Goal: Information Seeking & Learning: Check status

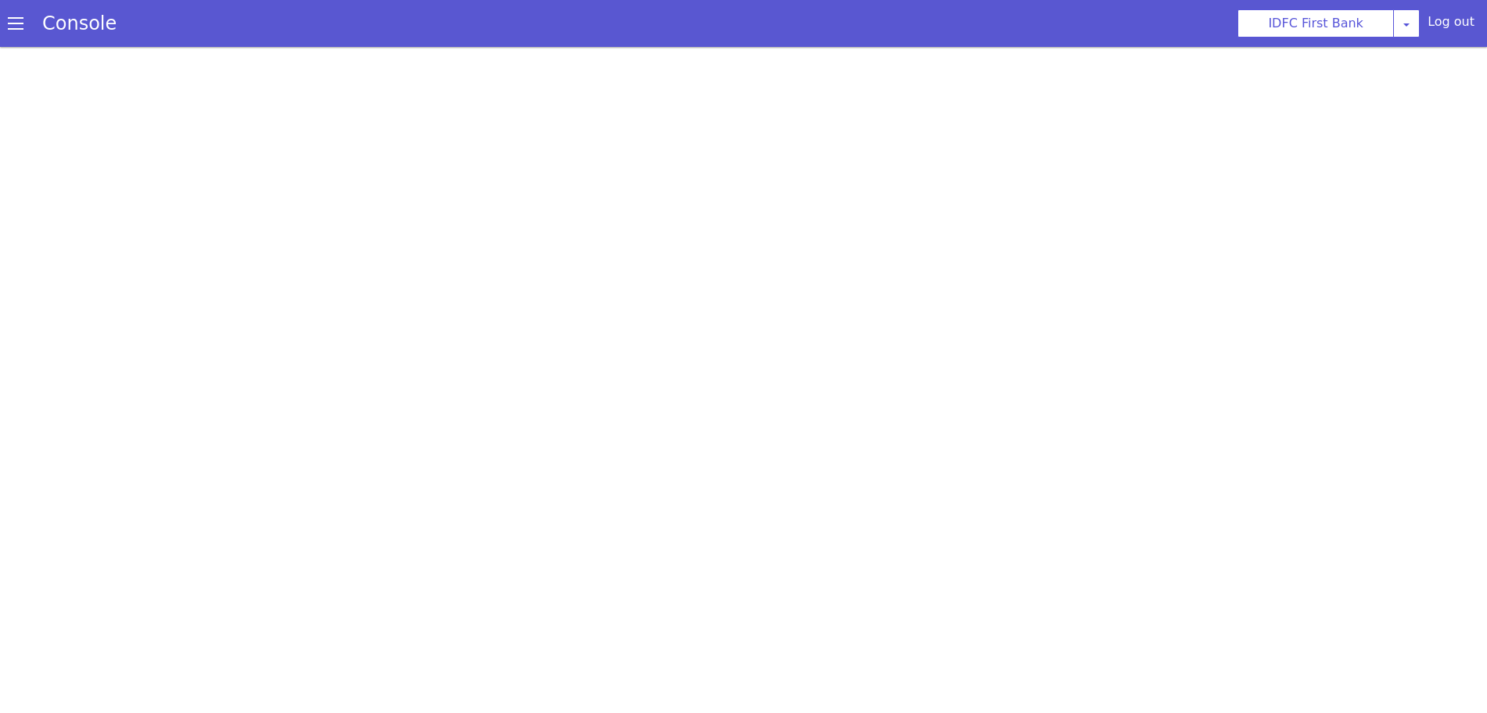
click at [9, 23] on span at bounding box center [16, 24] width 16 height 16
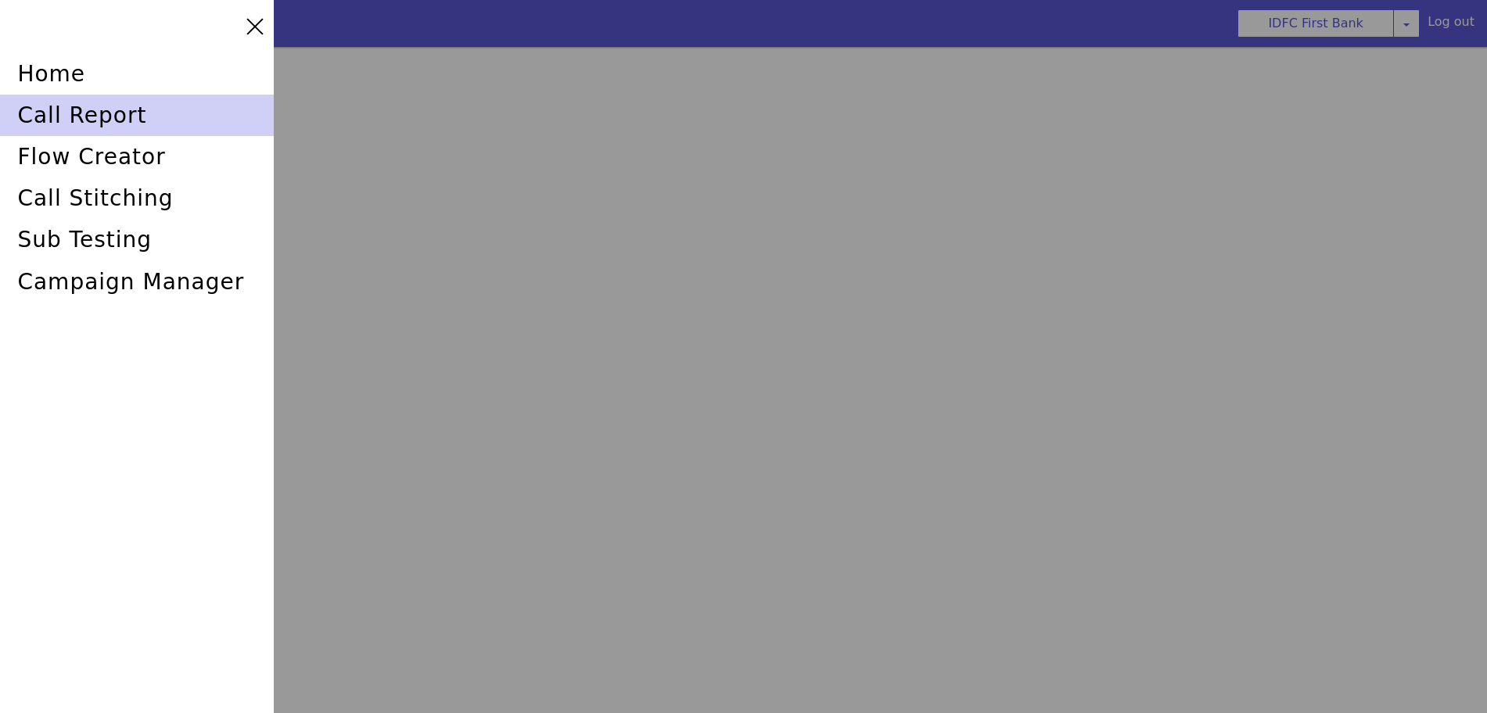
click at [53, 112] on div "call report" at bounding box center [137, 115] width 274 height 41
click at [140, 118] on div "call report" at bounding box center [137, 115] width 274 height 41
click at [87, 109] on div "call report" at bounding box center [137, 115] width 274 height 41
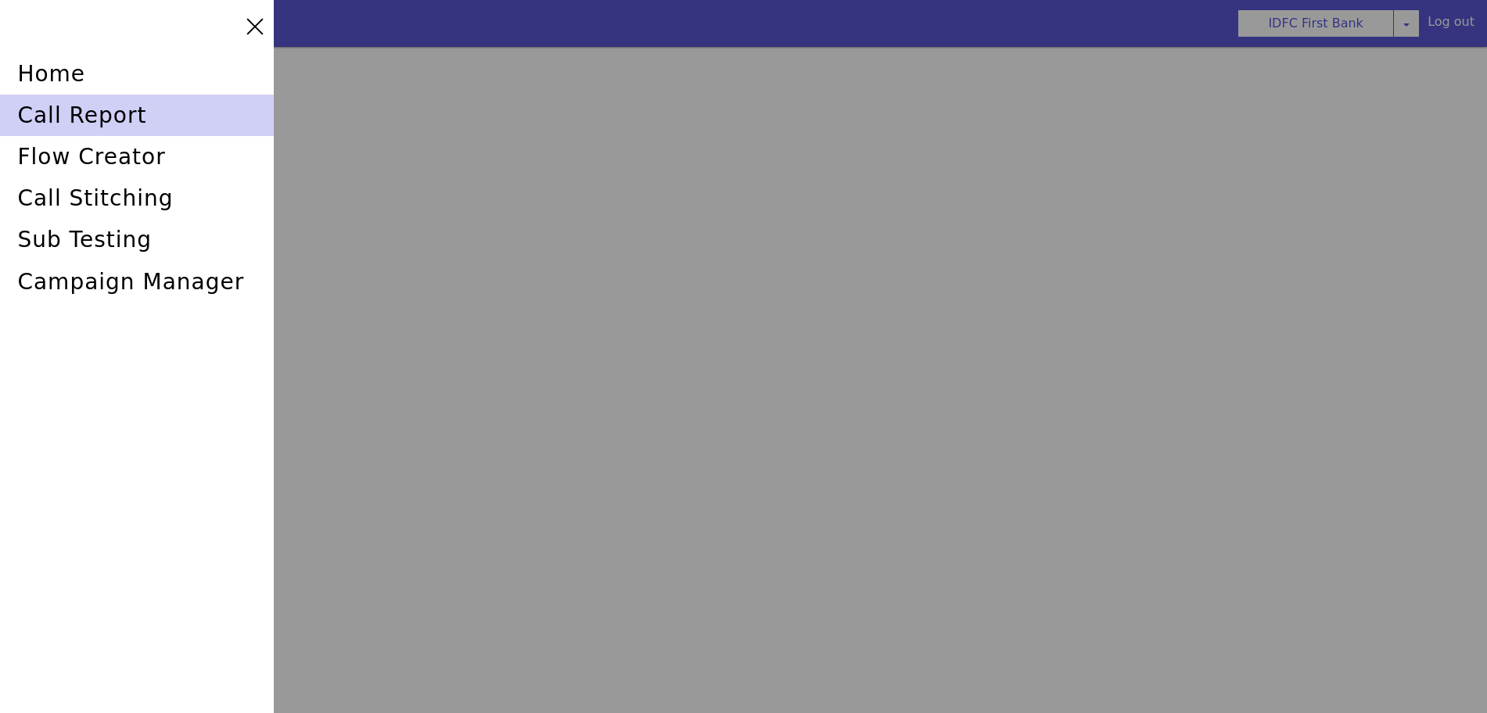
click at [51, 97] on div "call report" at bounding box center [137, 115] width 274 height 41
click at [48, 113] on div "call report" at bounding box center [137, 115] width 274 height 41
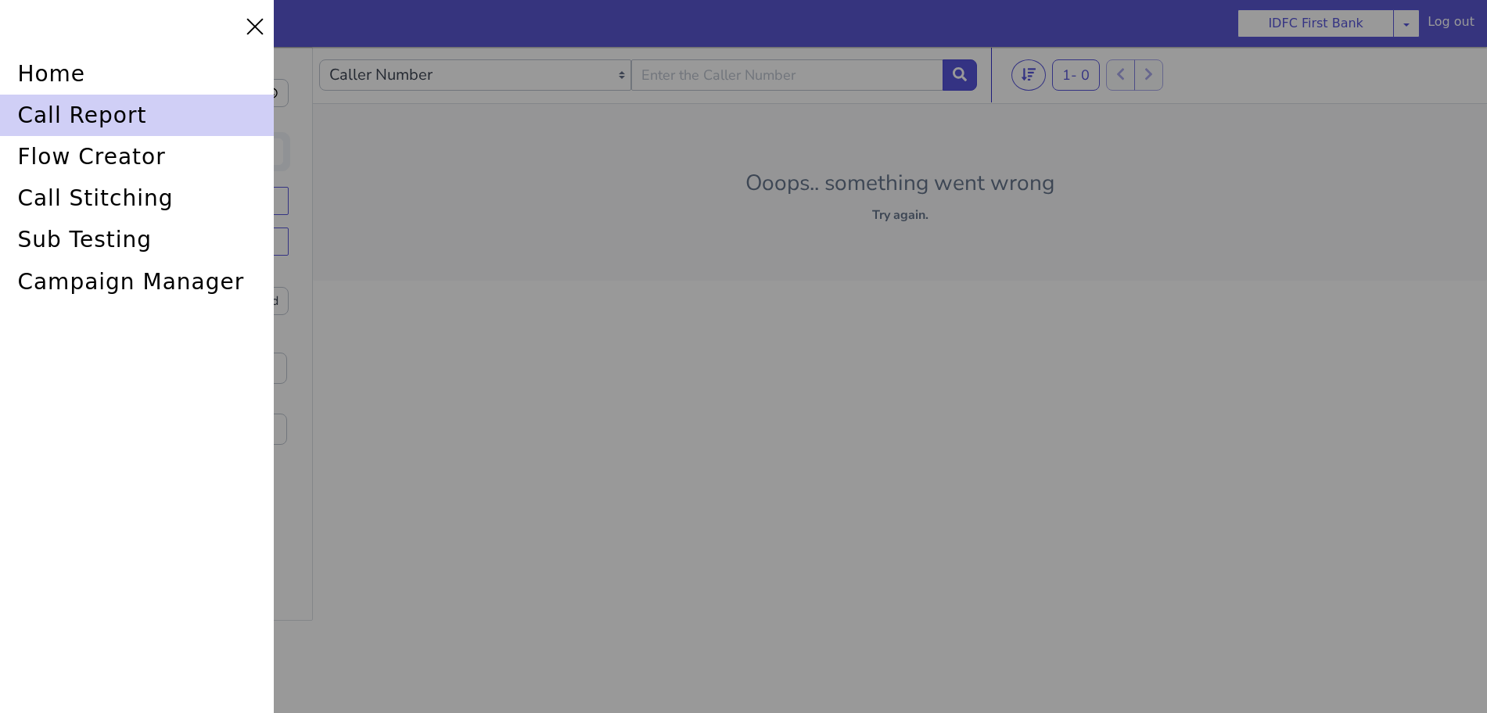
click at [81, 120] on div "call report" at bounding box center [137, 115] width 274 height 41
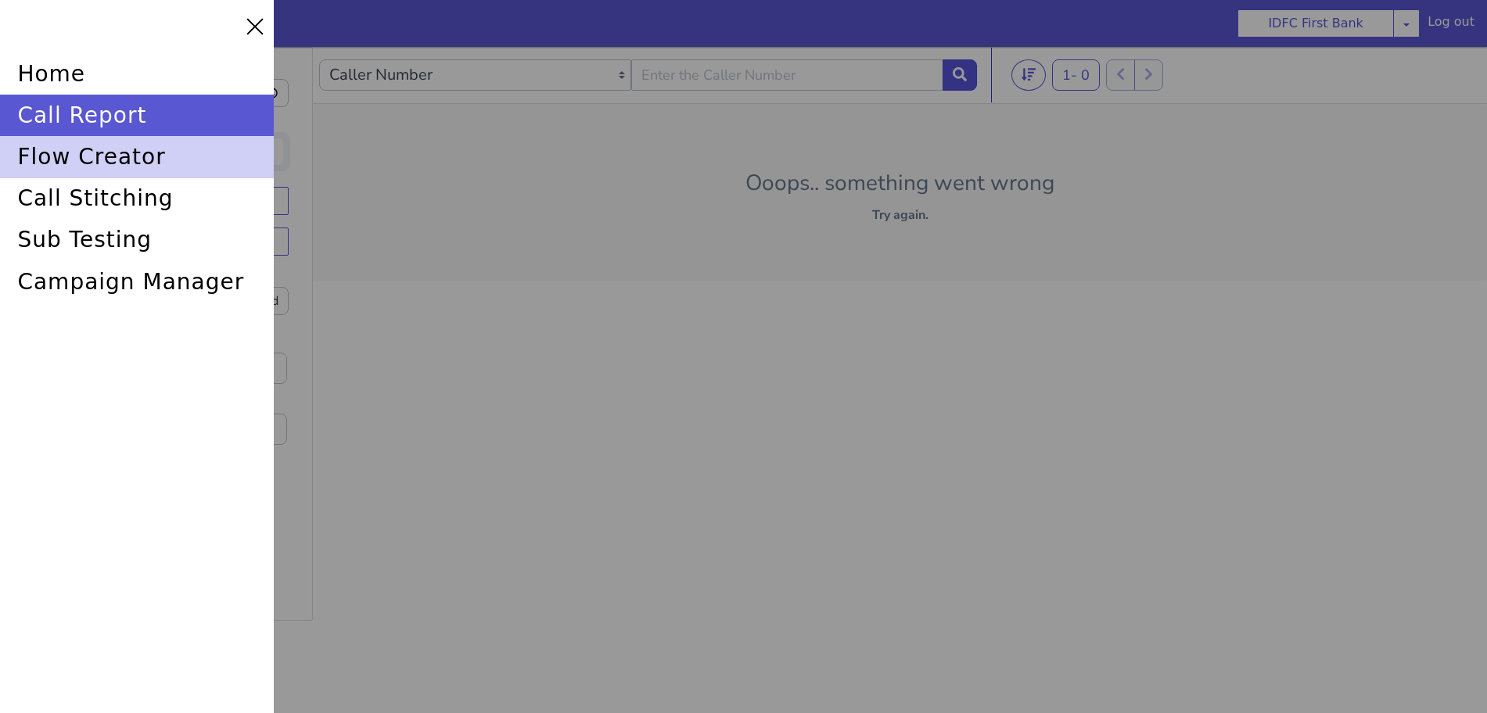
drag, startPoint x: 84, startPoint y: 117, endPoint x: 129, endPoint y: 139, distance: 50.4
click at [84, 117] on div "call report" at bounding box center [137, 115] width 274 height 41
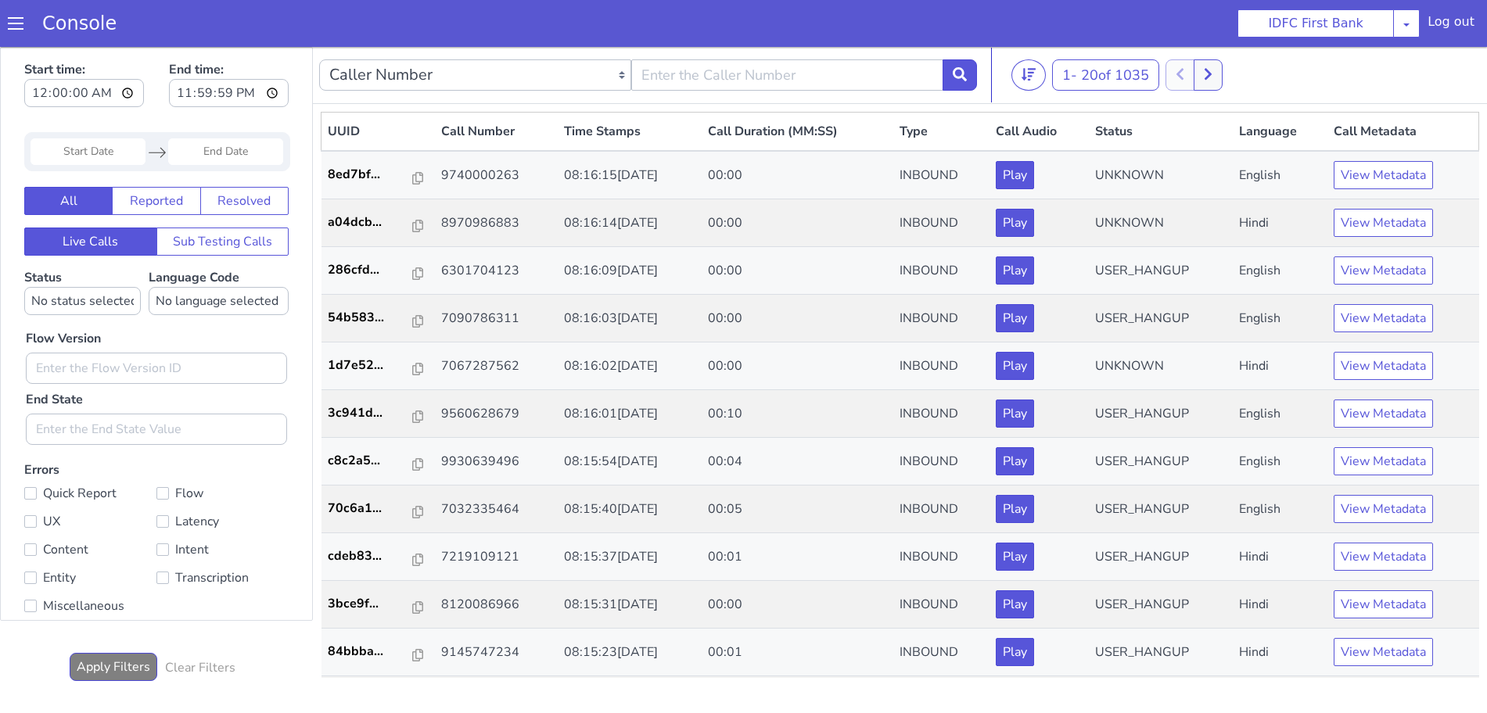
click at [15, 23] on span at bounding box center [16, 24] width 16 height 16
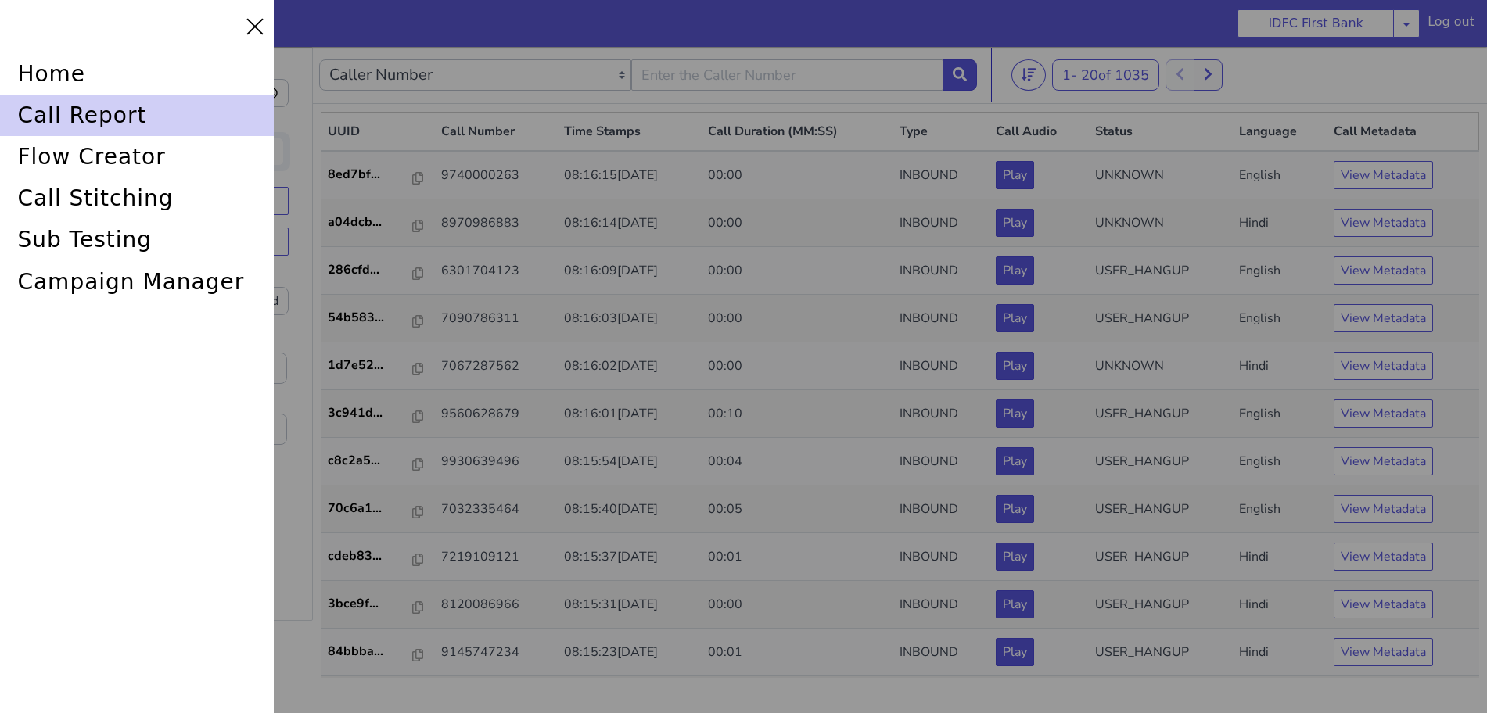
click at [63, 119] on div "call report" at bounding box center [137, 115] width 274 height 41
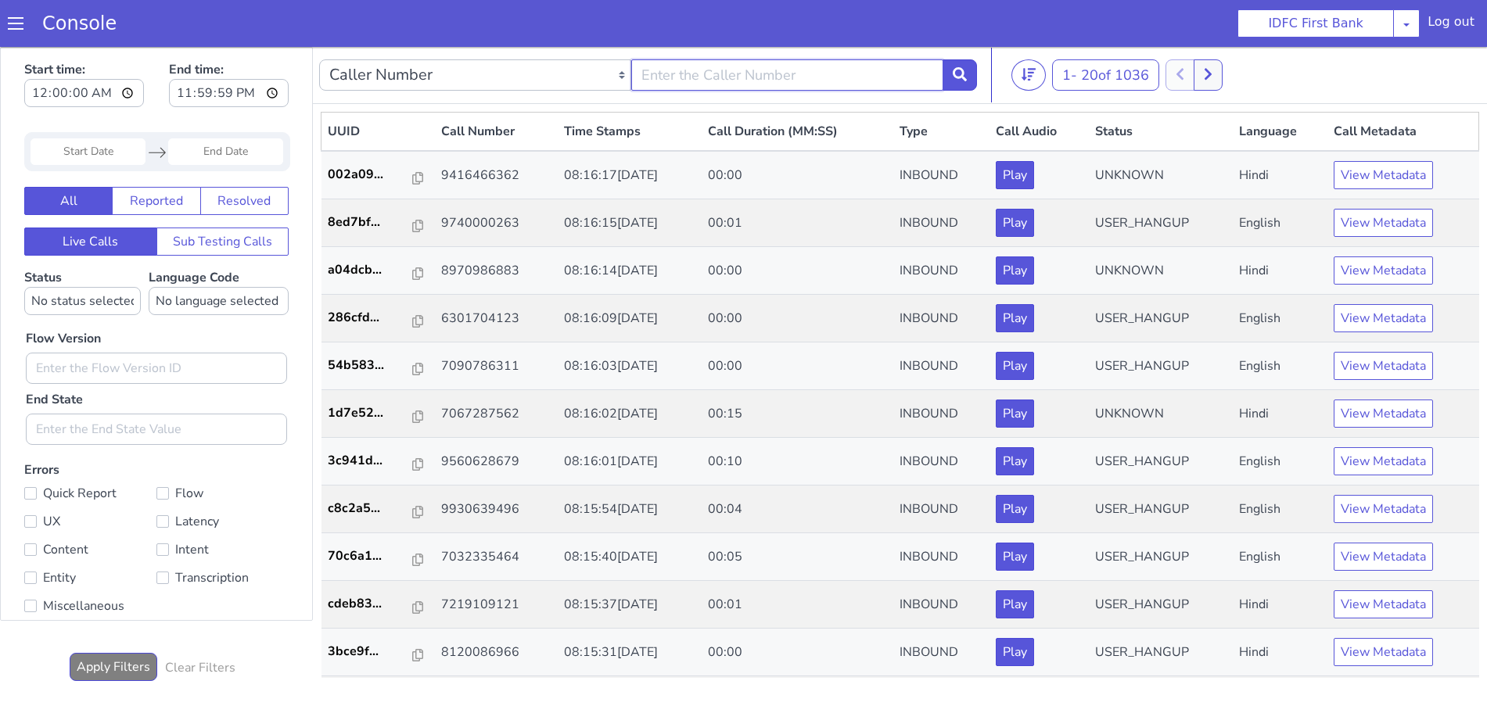
click at [818, 77] on input "text" at bounding box center [787, 74] width 312 height 31
type input "6352248031"
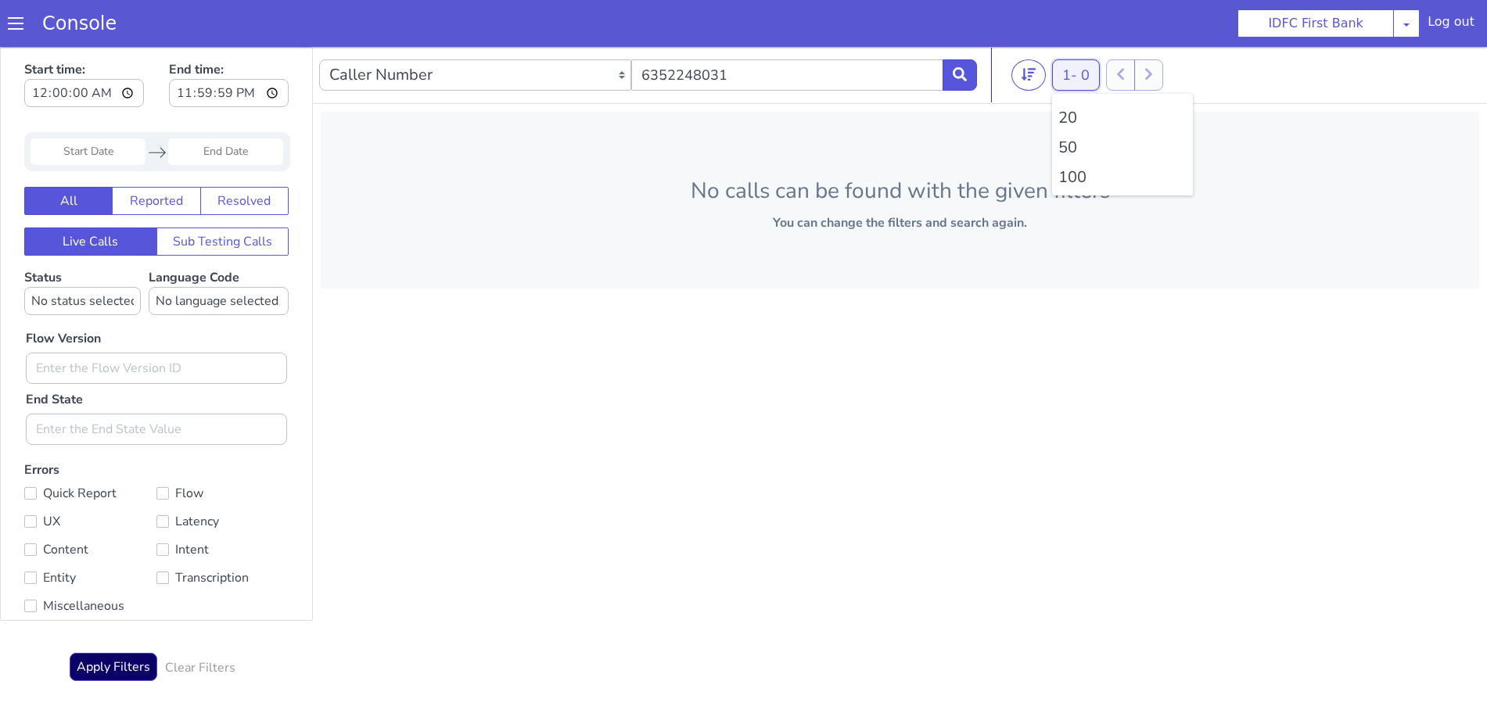
click at [1079, 77] on button "1 - 0" at bounding box center [1076, 74] width 48 height 31
click at [1086, 177] on li "100" at bounding box center [1122, 177] width 128 height 23
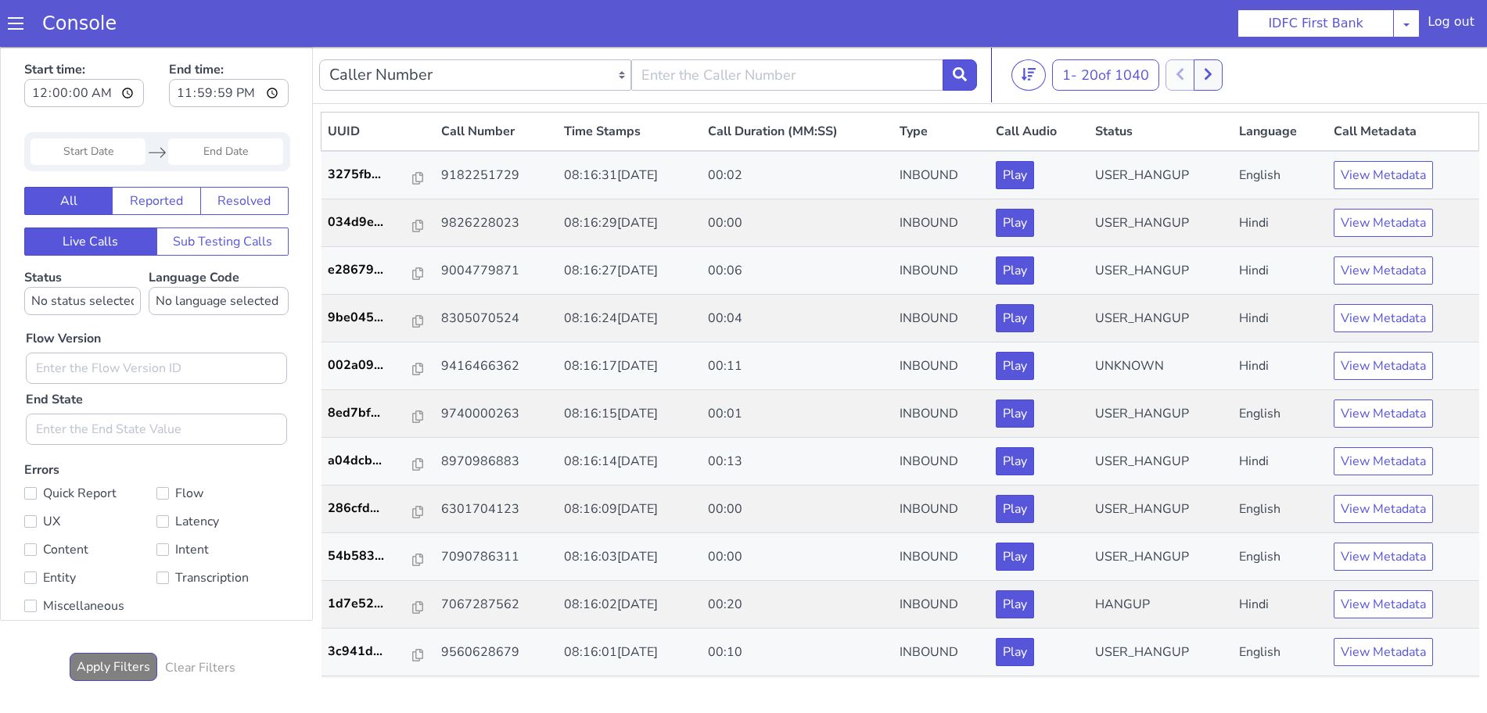
click at [15, 22] on span at bounding box center [16, 24] width 16 height 16
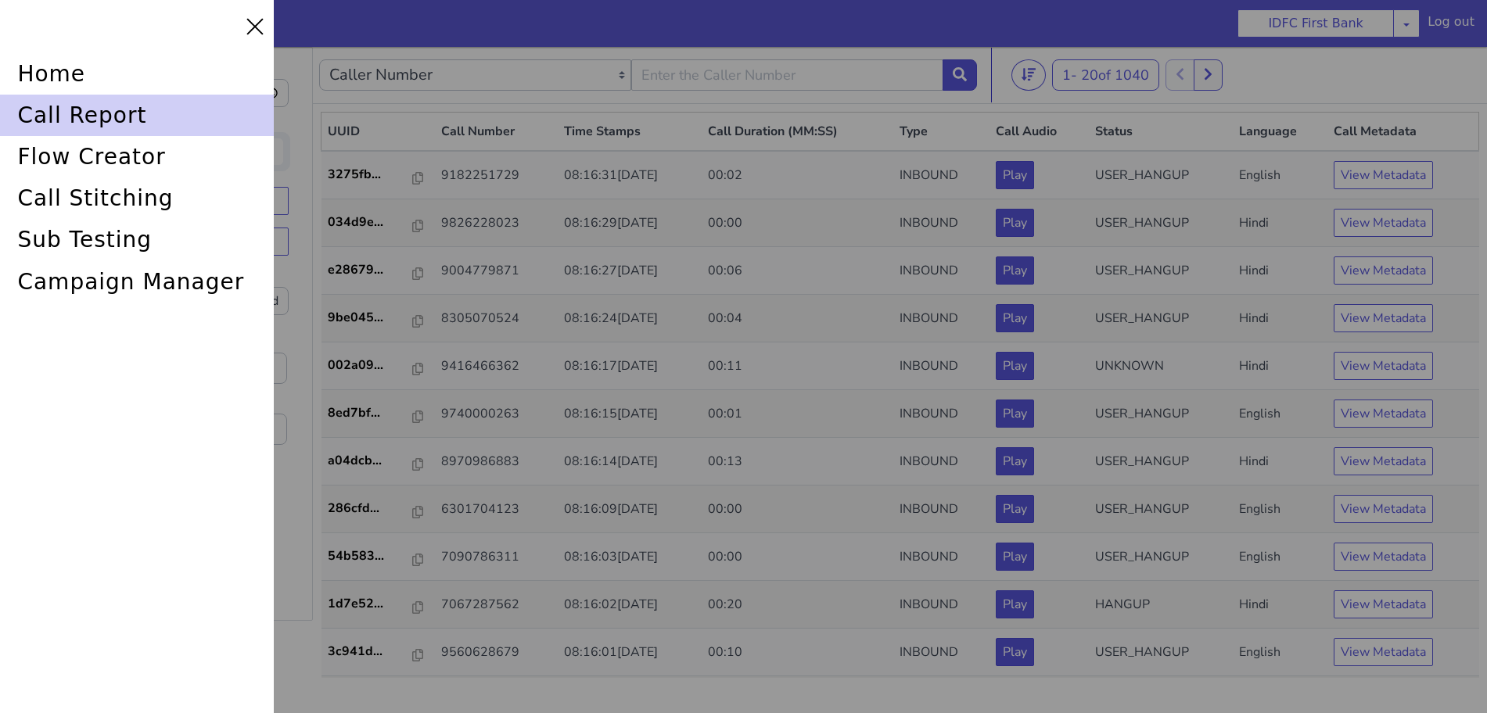
click at [73, 115] on div "call report" at bounding box center [137, 115] width 274 height 41
click at [75, 113] on div "call report" at bounding box center [137, 115] width 274 height 41
click at [102, 111] on div "call report" at bounding box center [137, 115] width 274 height 41
